Goal: Find specific page/section: Find specific page/section

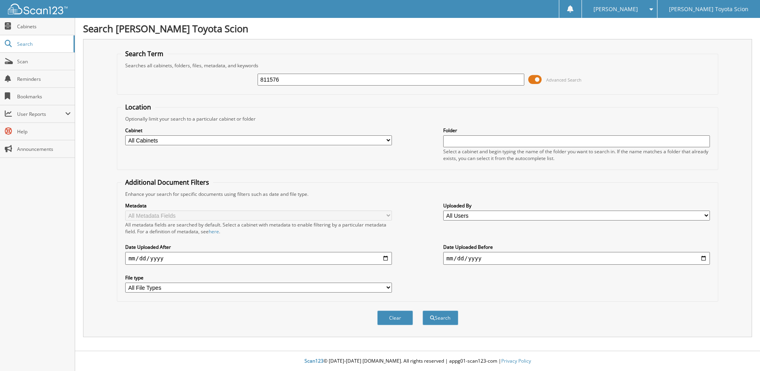
type input "811576"
click at [423, 310] on button "Search" at bounding box center [441, 317] width 36 height 15
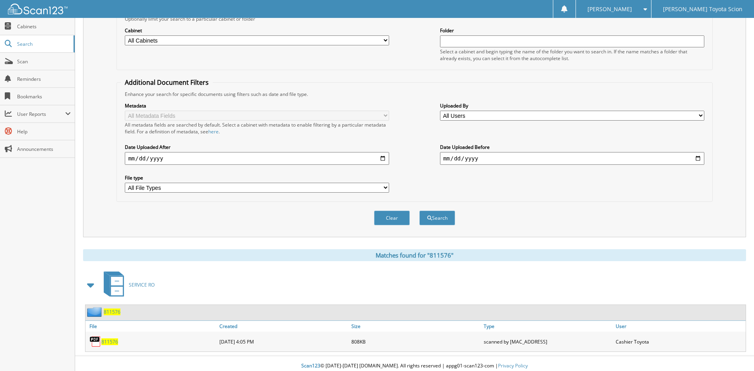
scroll to position [105, 0]
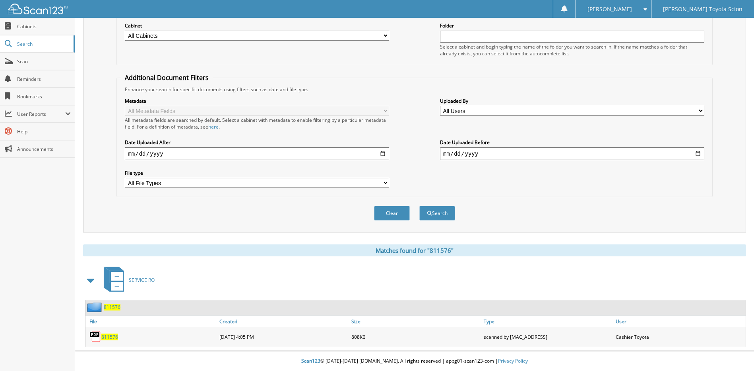
click at [115, 334] on span "811576" at bounding box center [109, 336] width 17 height 7
